Goal: Find specific page/section: Find specific page/section

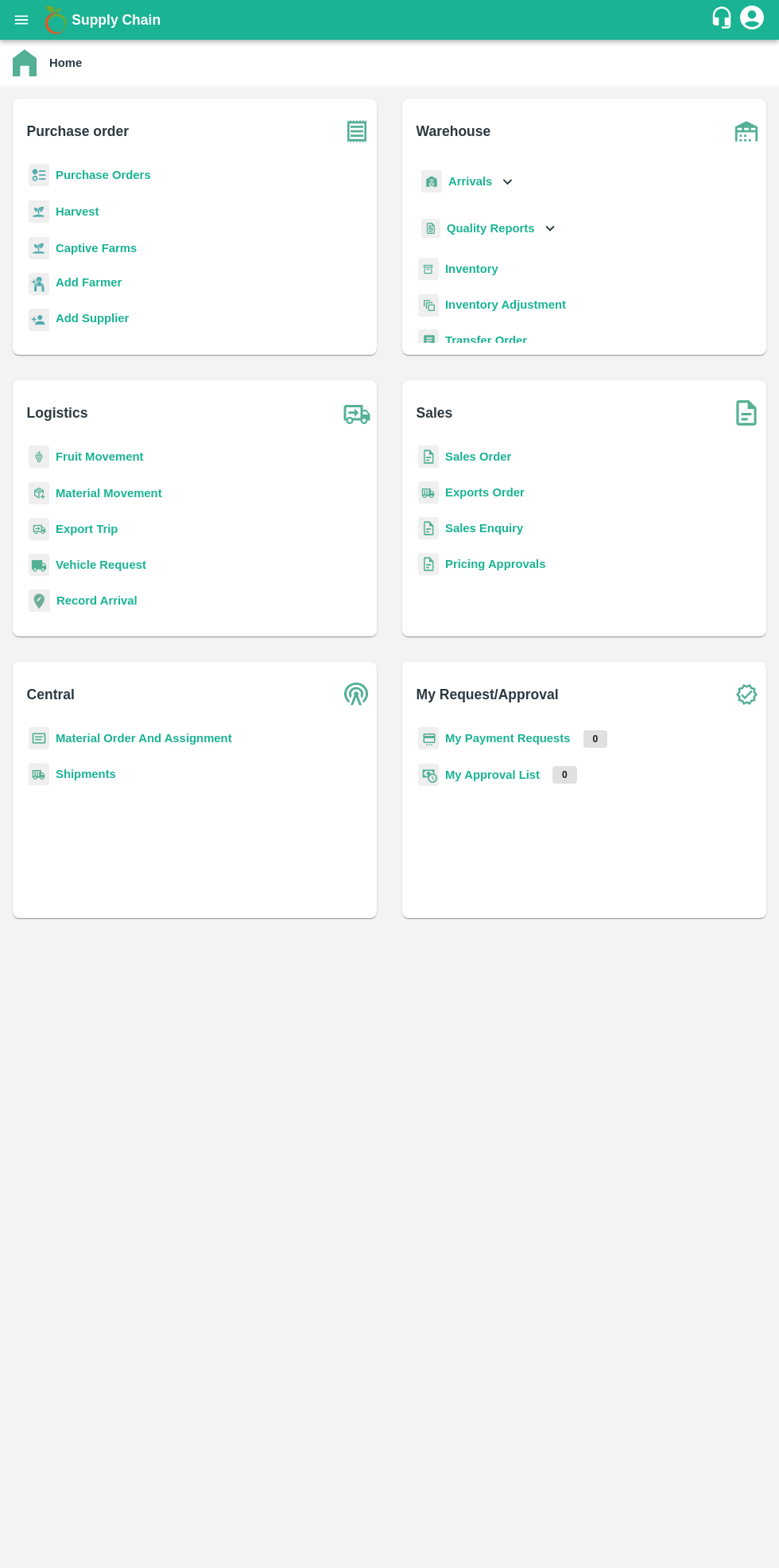
click at [80, 169] on b "Purchase Orders" at bounding box center [103, 175] width 95 height 12
